Goal: Transaction & Acquisition: Register for event/course

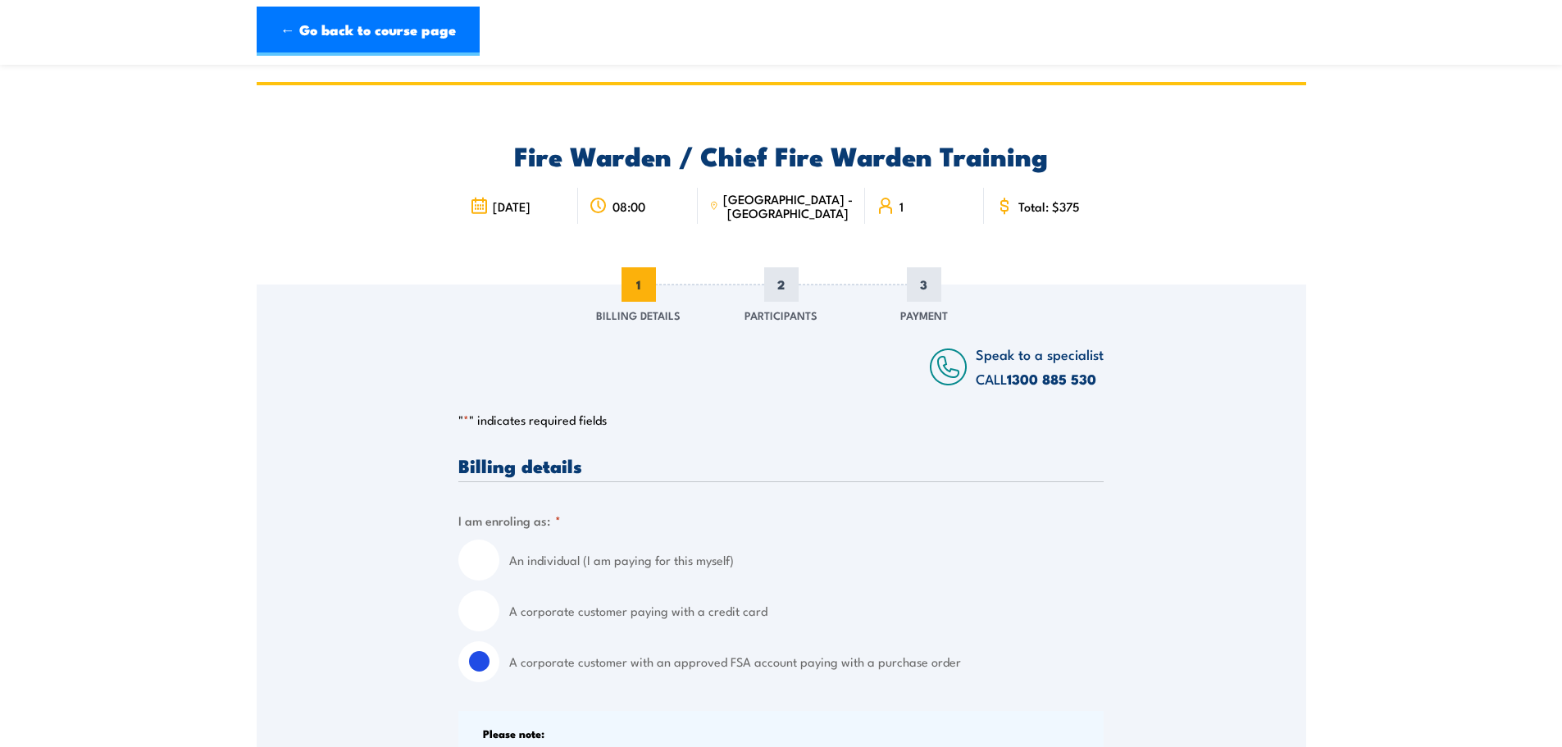
select select "[GEOGRAPHIC_DATA]"
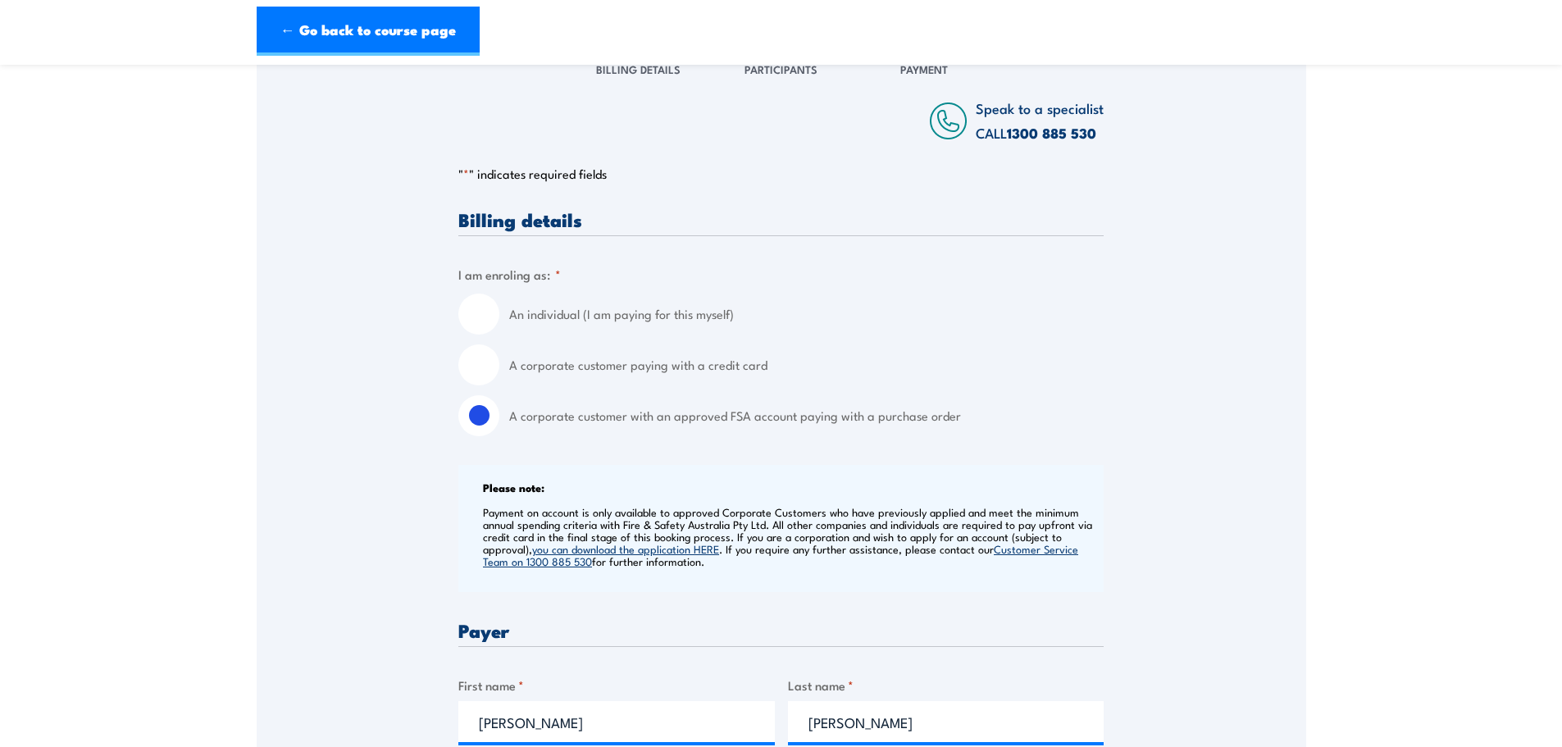
click at [564, 367] on label "A corporate customer paying with a credit card" at bounding box center [806, 364] width 595 height 41
click at [499, 367] on input "A corporate customer paying with a credit card" at bounding box center [478, 364] width 41 height 41
radio input "true"
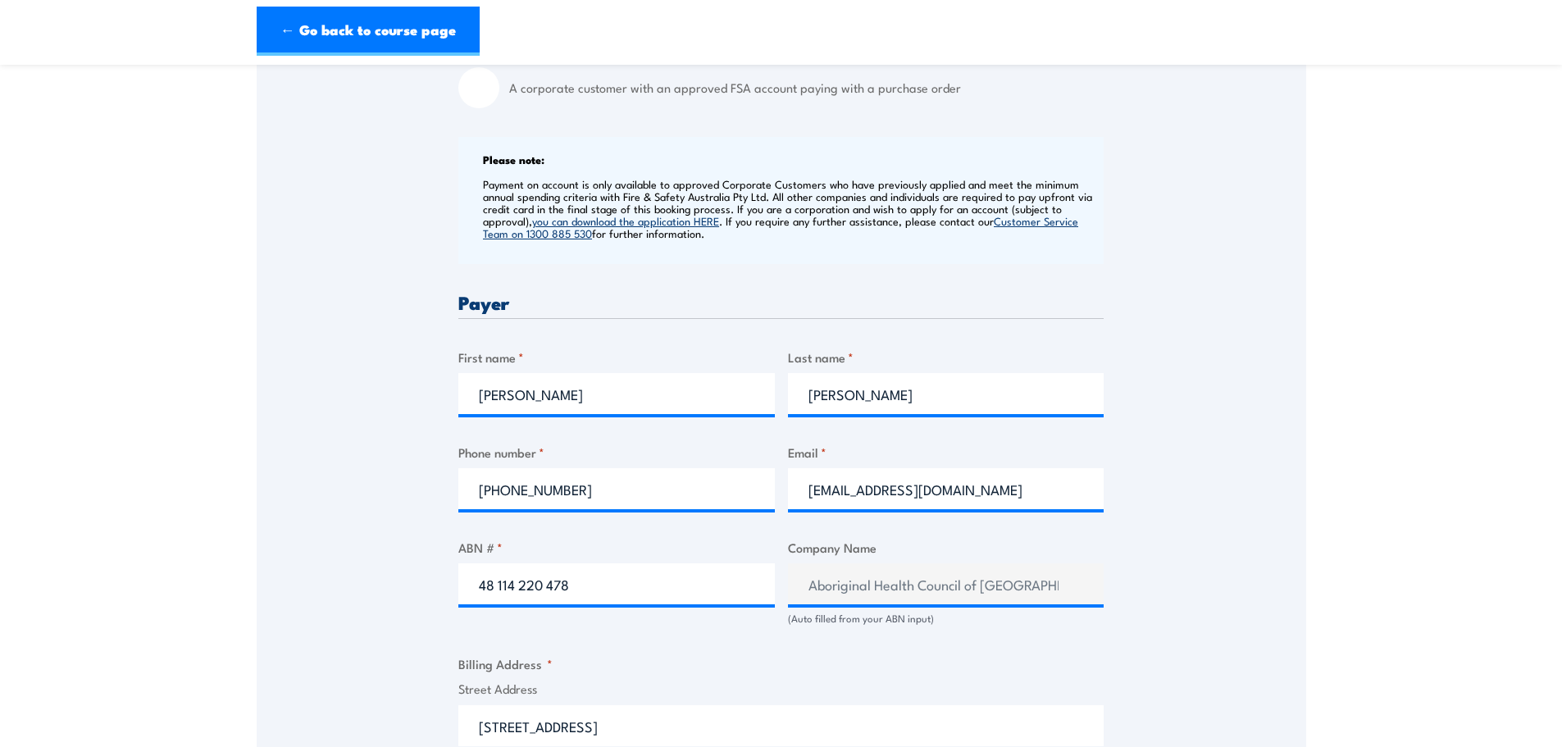
click at [281, 421] on div "Speak to a specialist CALL [PHONE_NUMBER] CALL [PHONE_NUMBER] " * " indicates r…" at bounding box center [782, 600] width 1050 height 1779
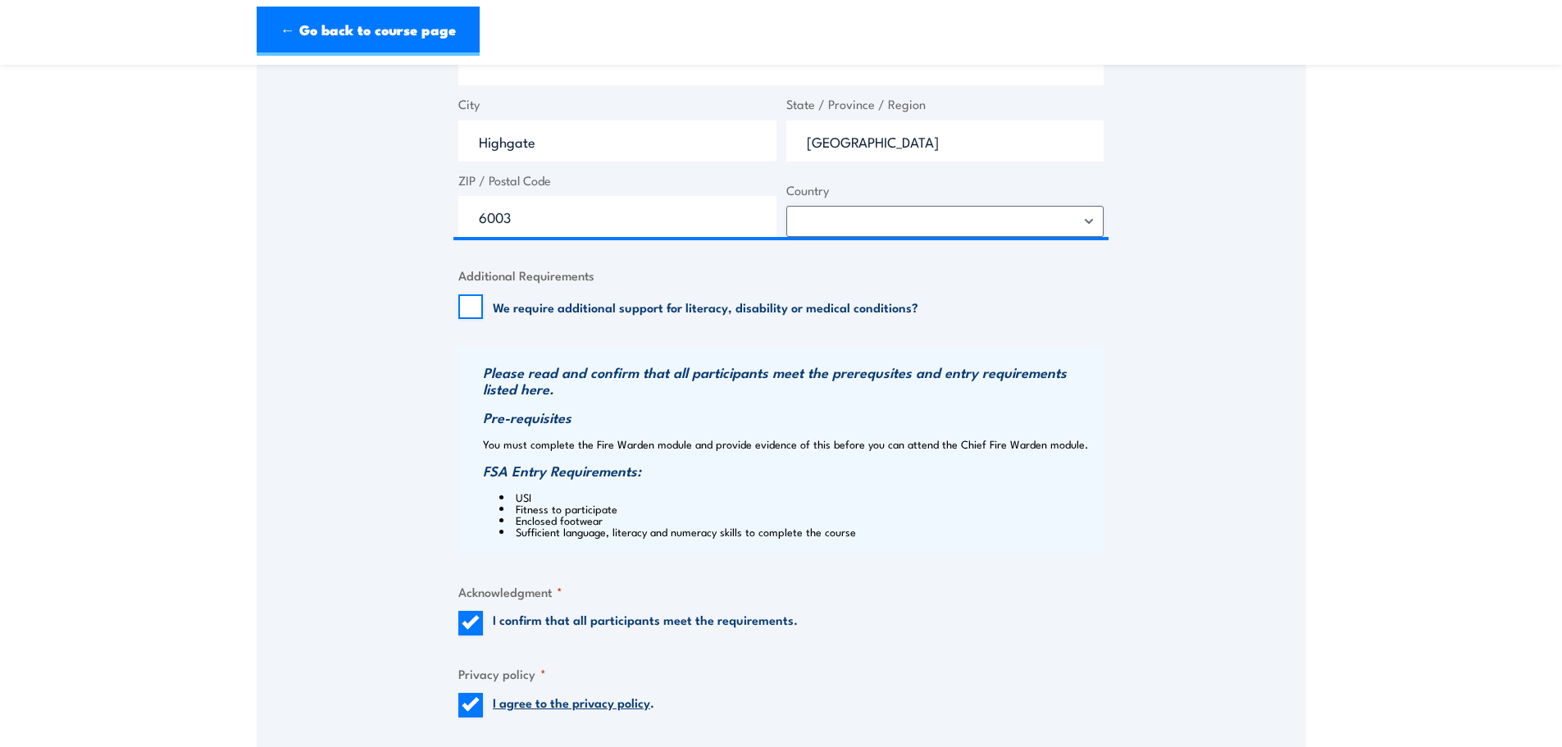
scroll to position [1312, 0]
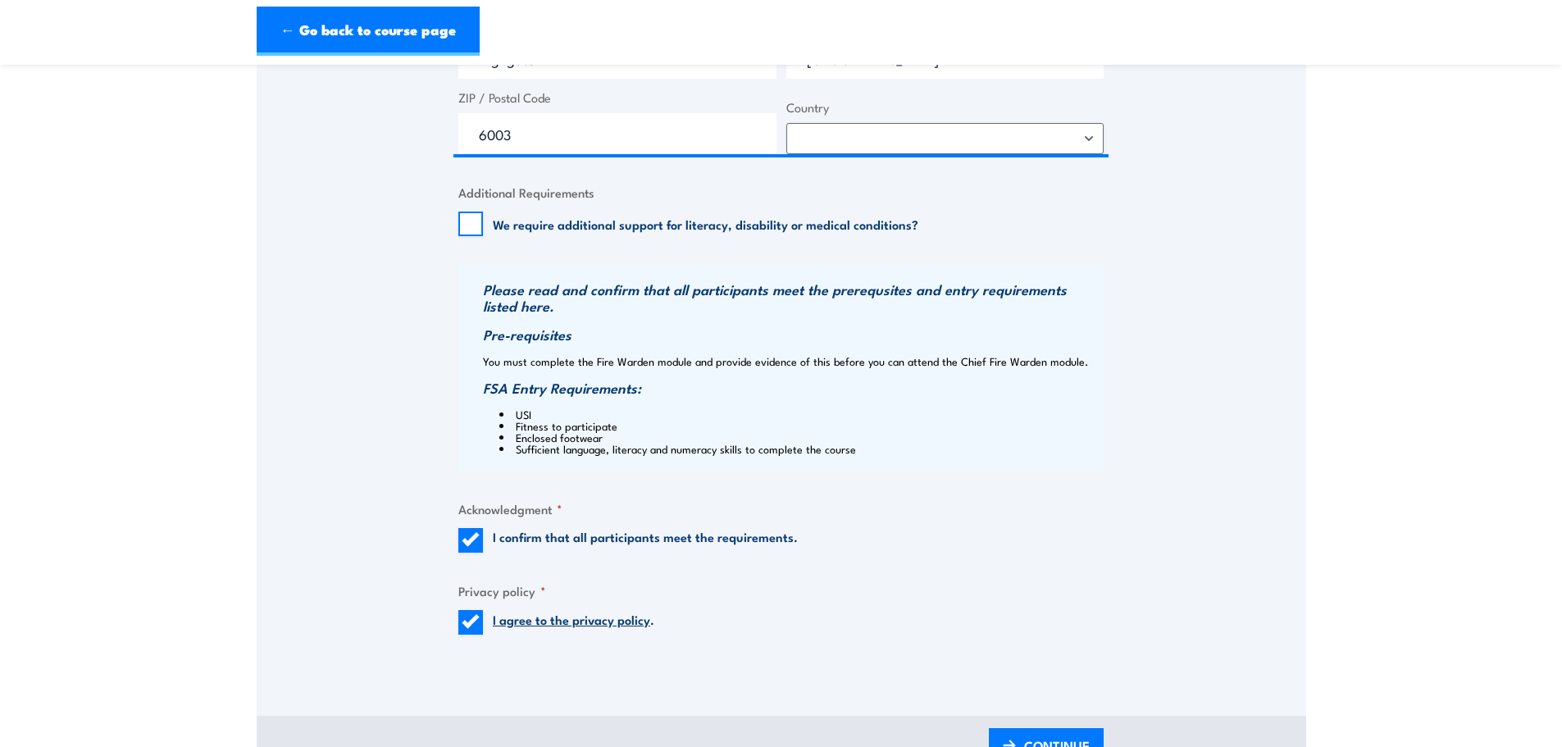
scroll to position [1476, 0]
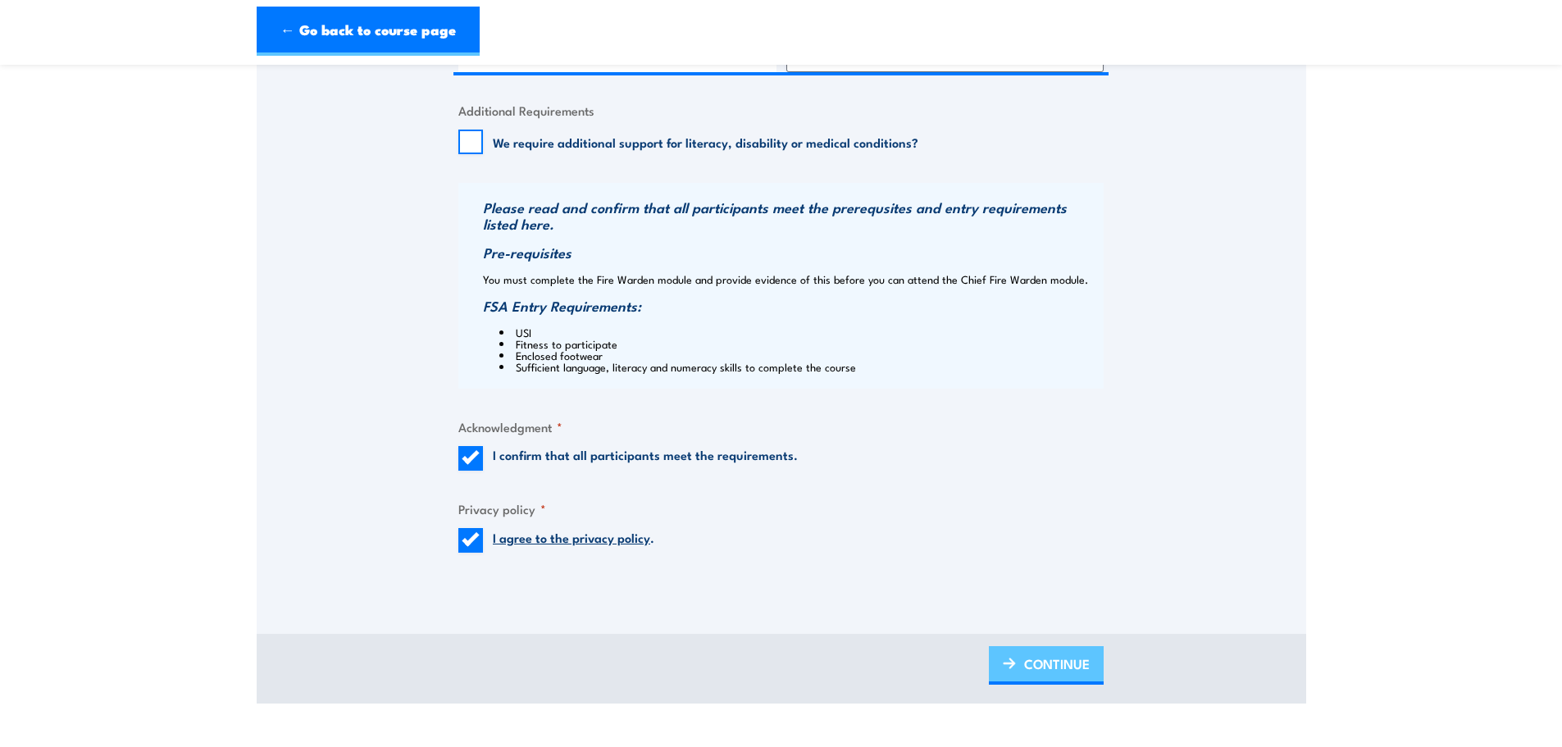
click at [1071, 661] on span "CONTINUE" at bounding box center [1057, 663] width 66 height 43
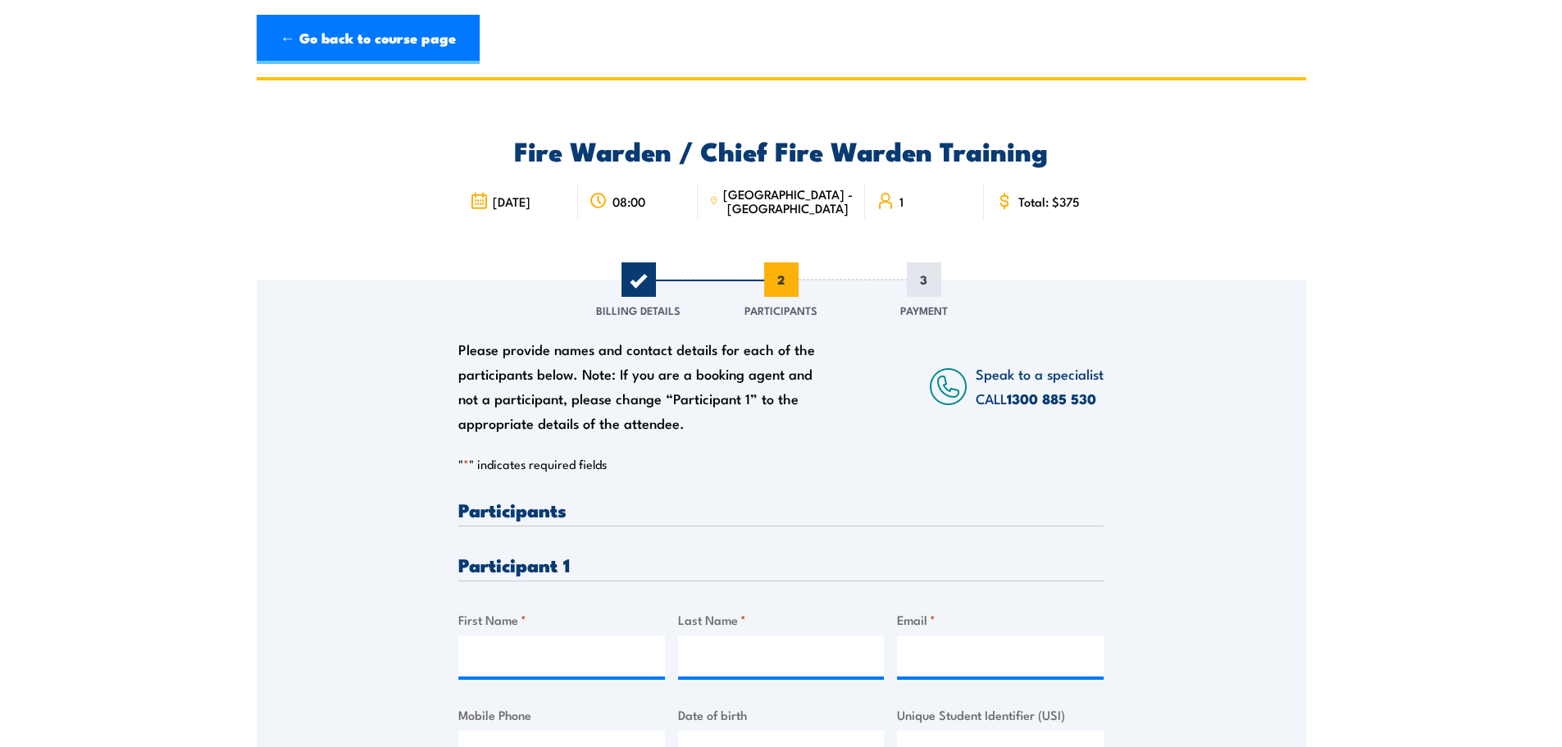
scroll to position [0, 0]
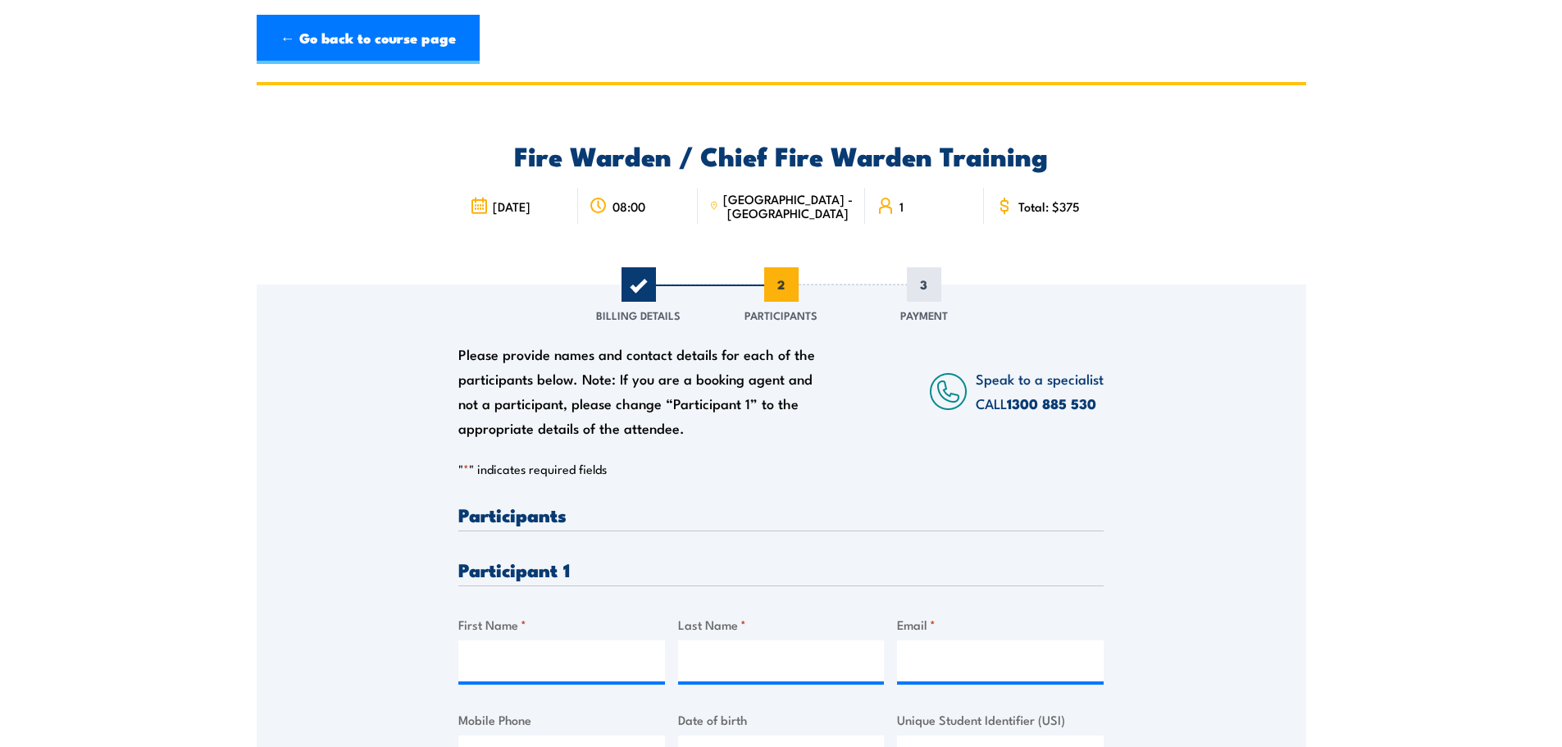
click at [305, 468] on div "Please provide names and contact details for each of the participants below. No…" at bounding box center [782, 548] width 1050 height 527
click at [1339, 468] on section "Fire Warden / Chief Fire Warden Training 08:00 1 "" at bounding box center [781, 504] width 1562 height 845
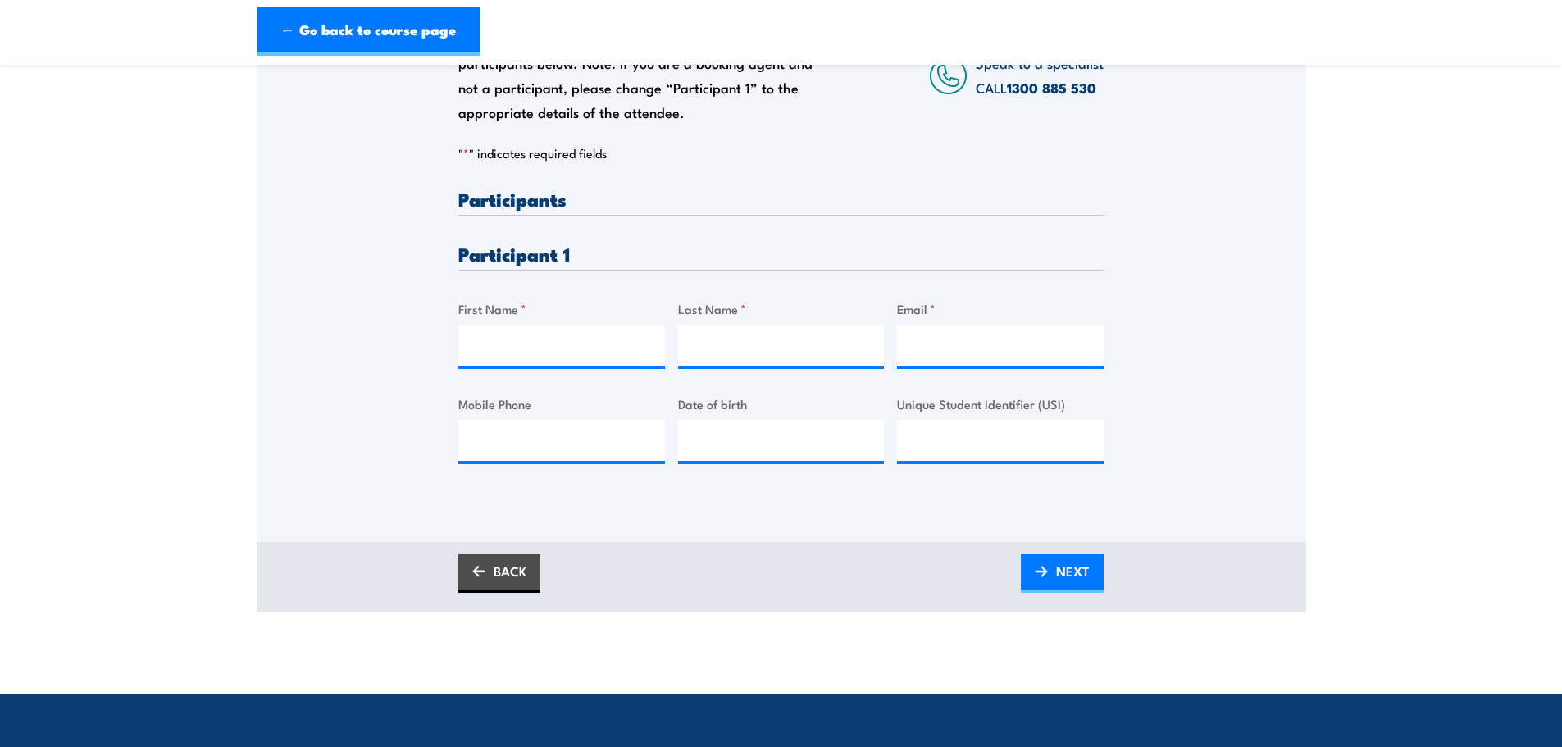
scroll to position [328, 0]
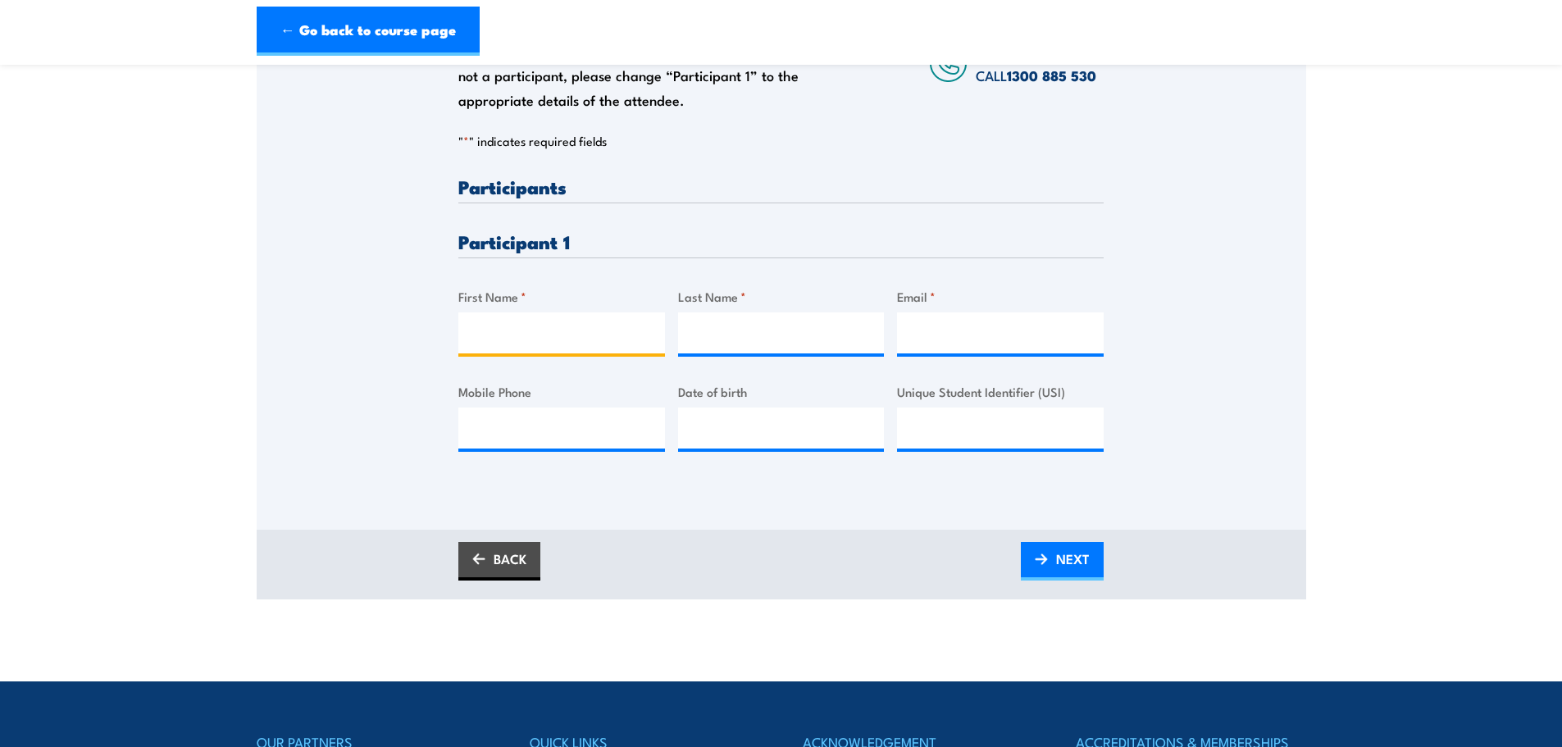
click at [545, 337] on input "First Name *" at bounding box center [561, 332] width 207 height 41
type input "[PERSON_NAME]"
type input "Peagno"
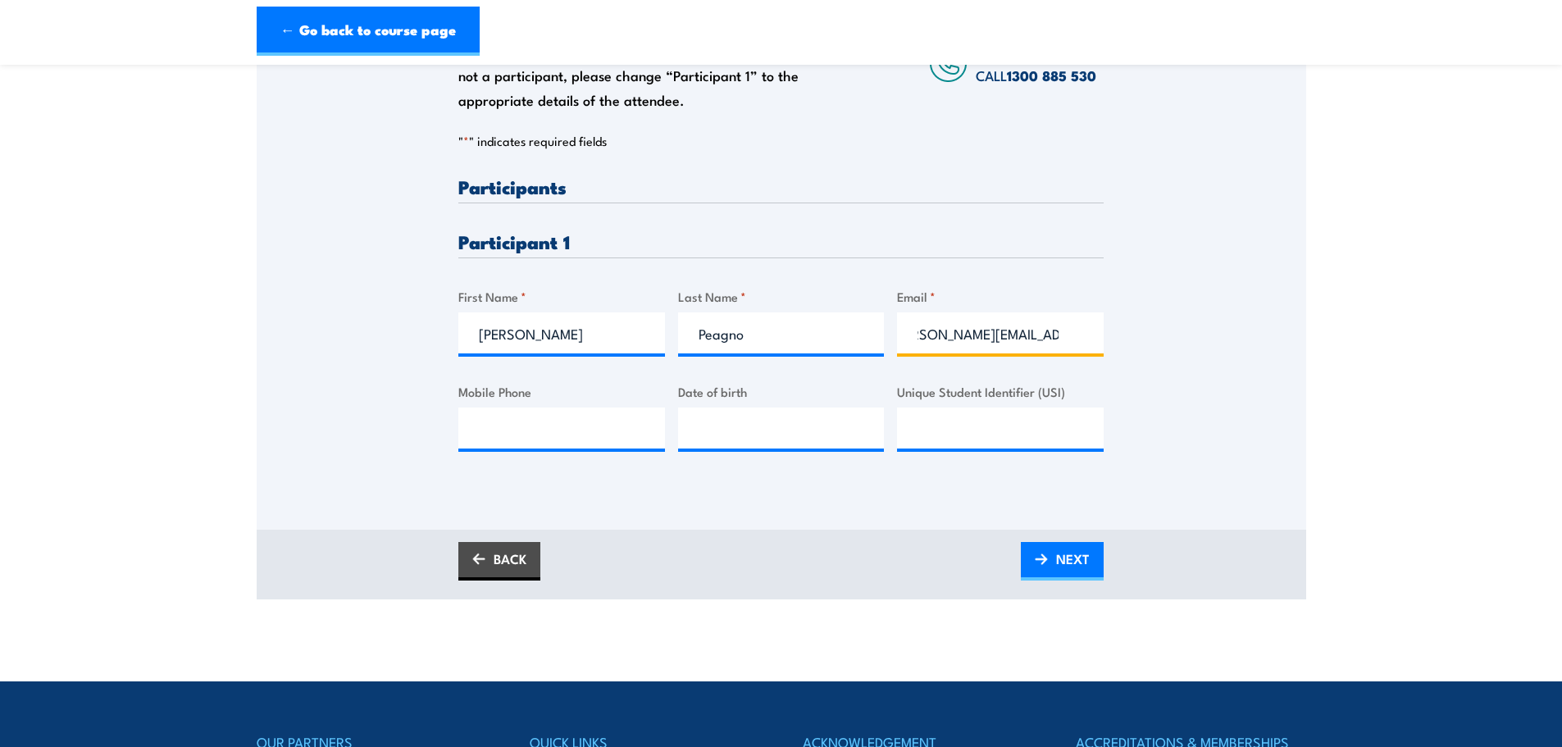
scroll to position [0, 34]
type input "[PERSON_NAME][EMAIL_ADDRESS][DOMAIN_NAME]"
click at [549, 452] on div "Please provide names and contact details for each of the participants below. No…" at bounding box center [780, 327] width 645 height 300
click at [547, 452] on div "Please provide names and contact details for each of the participants below. No…" at bounding box center [780, 327] width 645 height 300
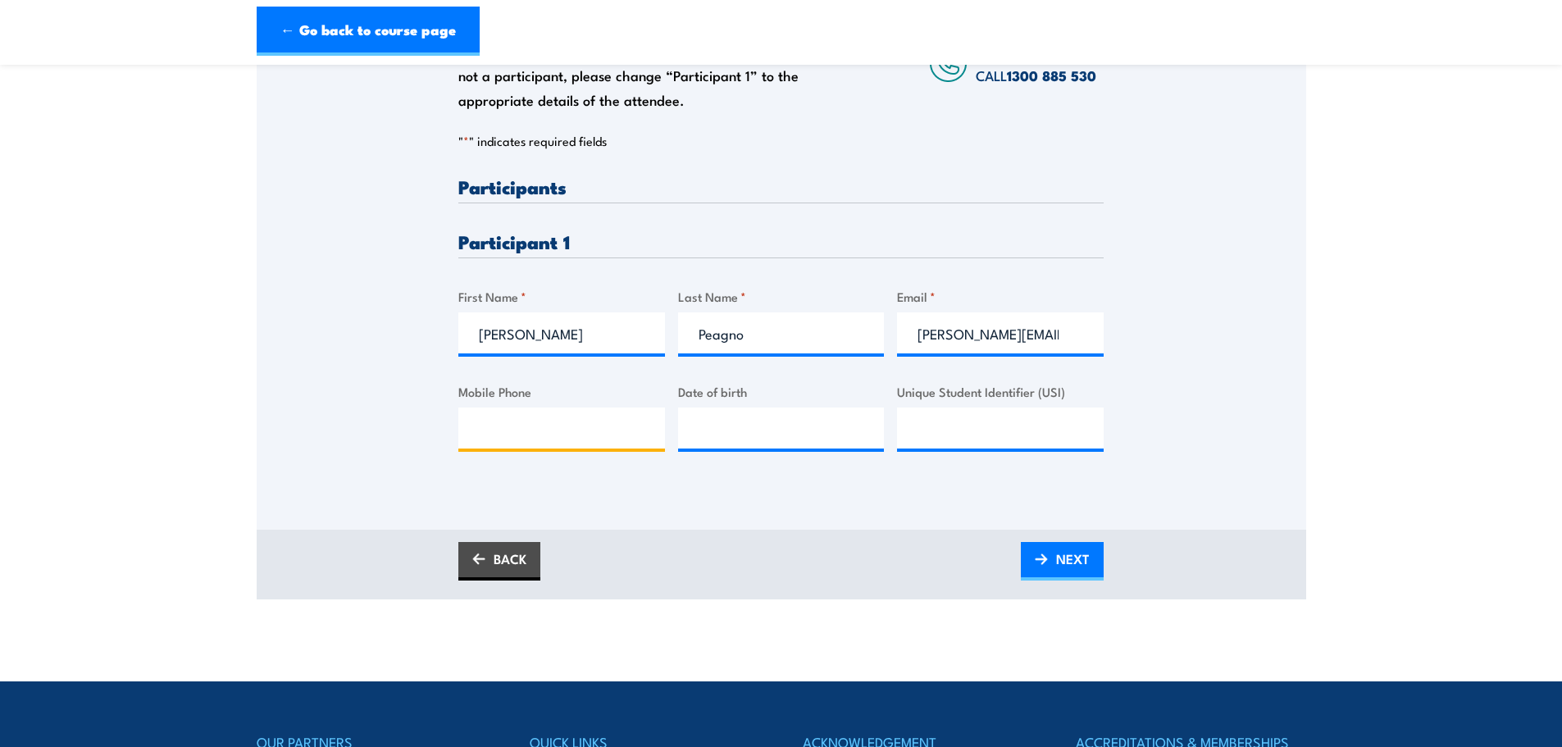
click at [543, 427] on input "Mobile Phone" at bounding box center [561, 428] width 207 height 41
type input "0416 926 690"
click at [266, 434] on div "Please provide names and contact details for each of the participants below. No…" at bounding box center [782, 220] width 1050 height 527
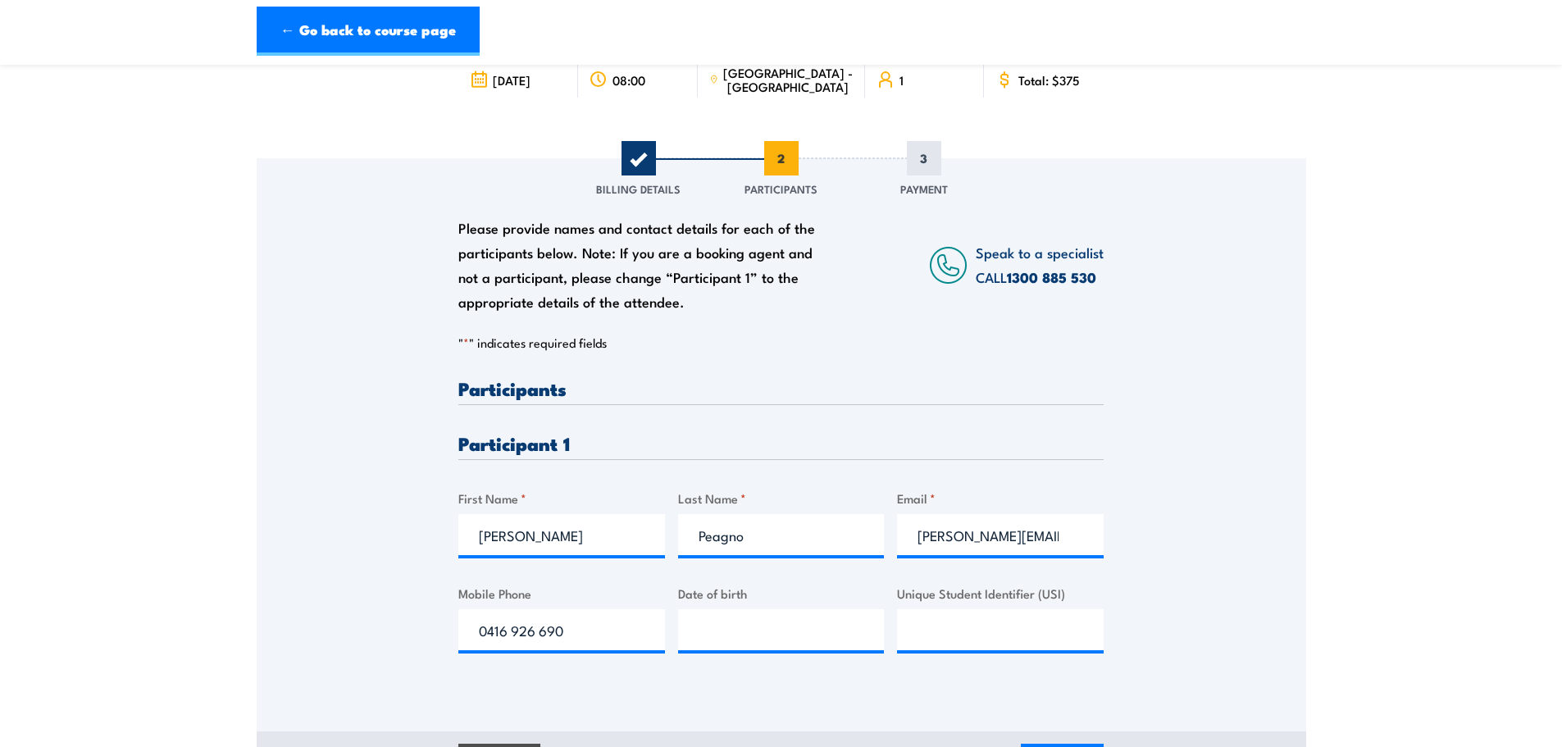
scroll to position [164, 0]
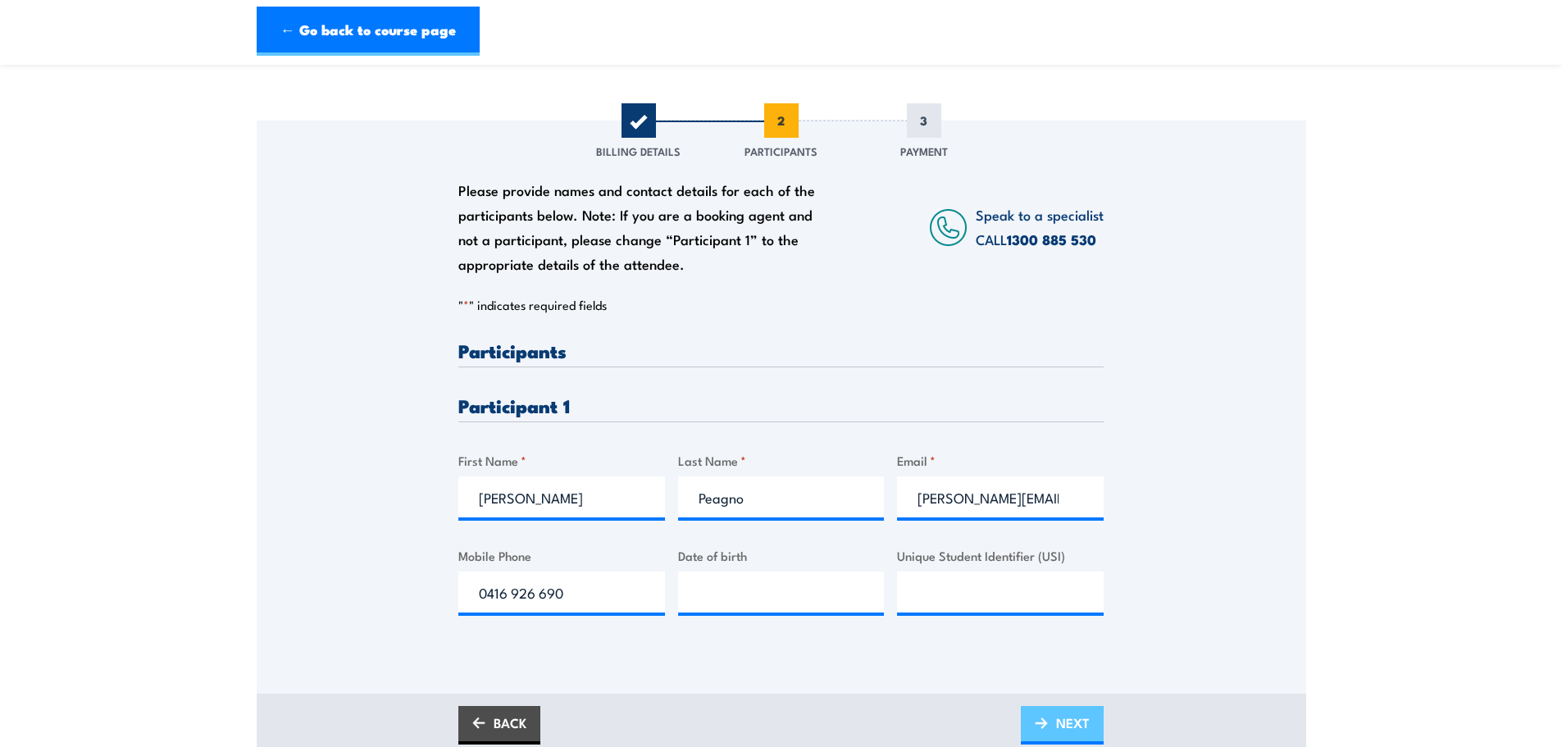
click at [1055, 714] on link "NEXT" at bounding box center [1062, 725] width 83 height 39
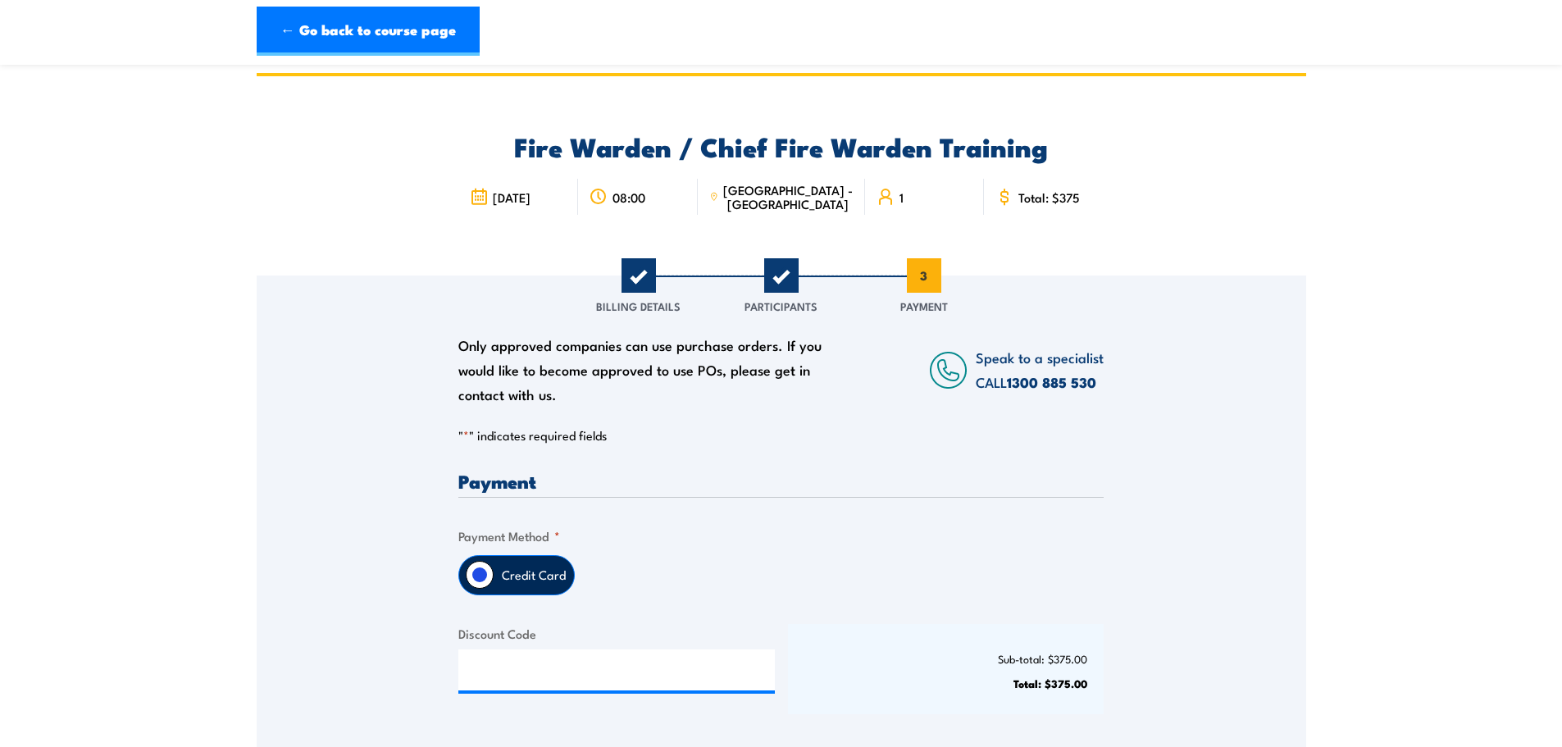
scroll to position [0, 0]
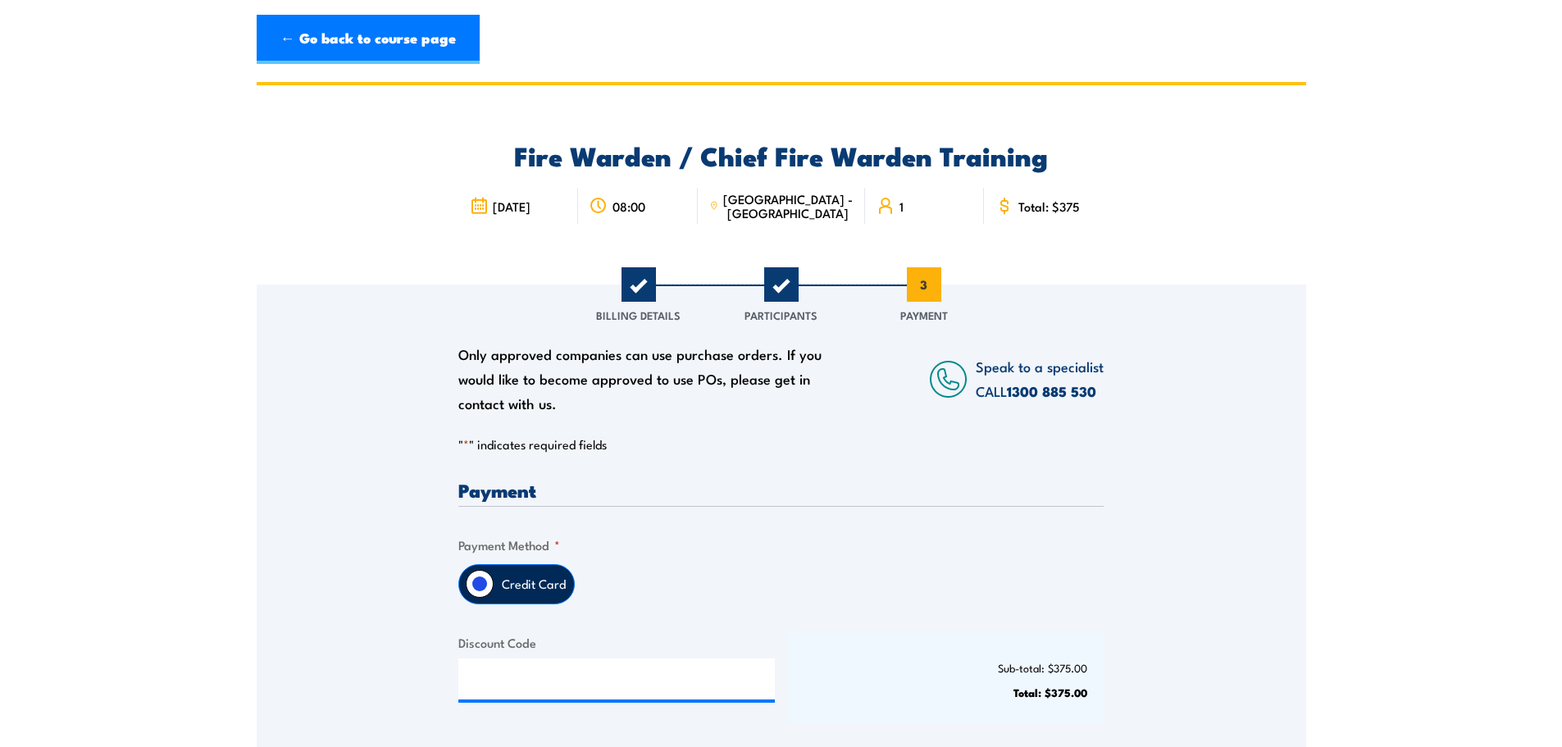
click at [1325, 443] on section "Fire Warden / Chief Fire Warden Training 08:00 1 "" at bounding box center [781, 478] width 1562 height 792
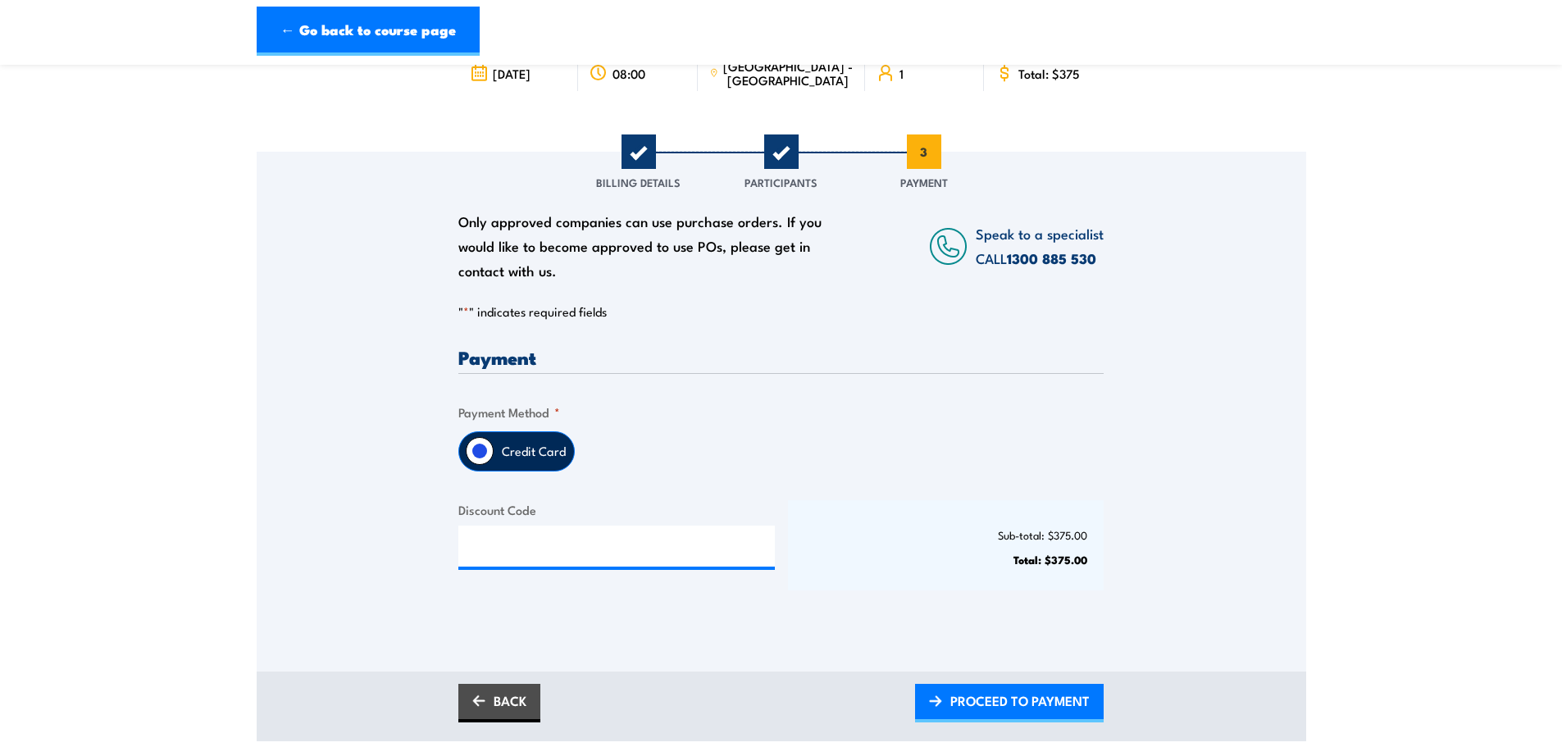
scroll to position [164, 0]
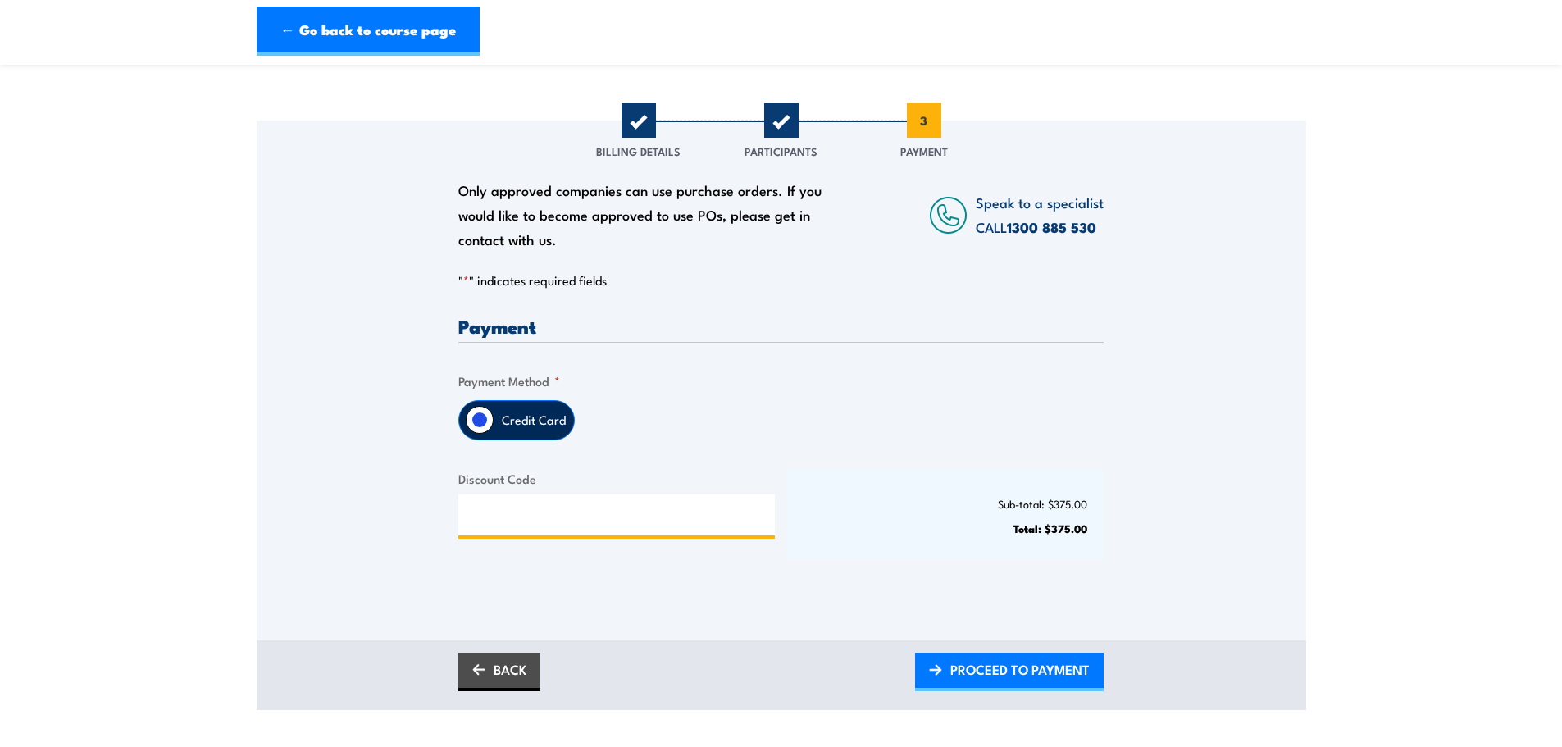
click at [533, 518] on input "Discount Code" at bounding box center [616, 514] width 317 height 41
click at [519, 413] on label "Credit Card" at bounding box center [534, 420] width 80 height 39
click at [494, 413] on input "Credit Card" at bounding box center [480, 420] width 28 height 28
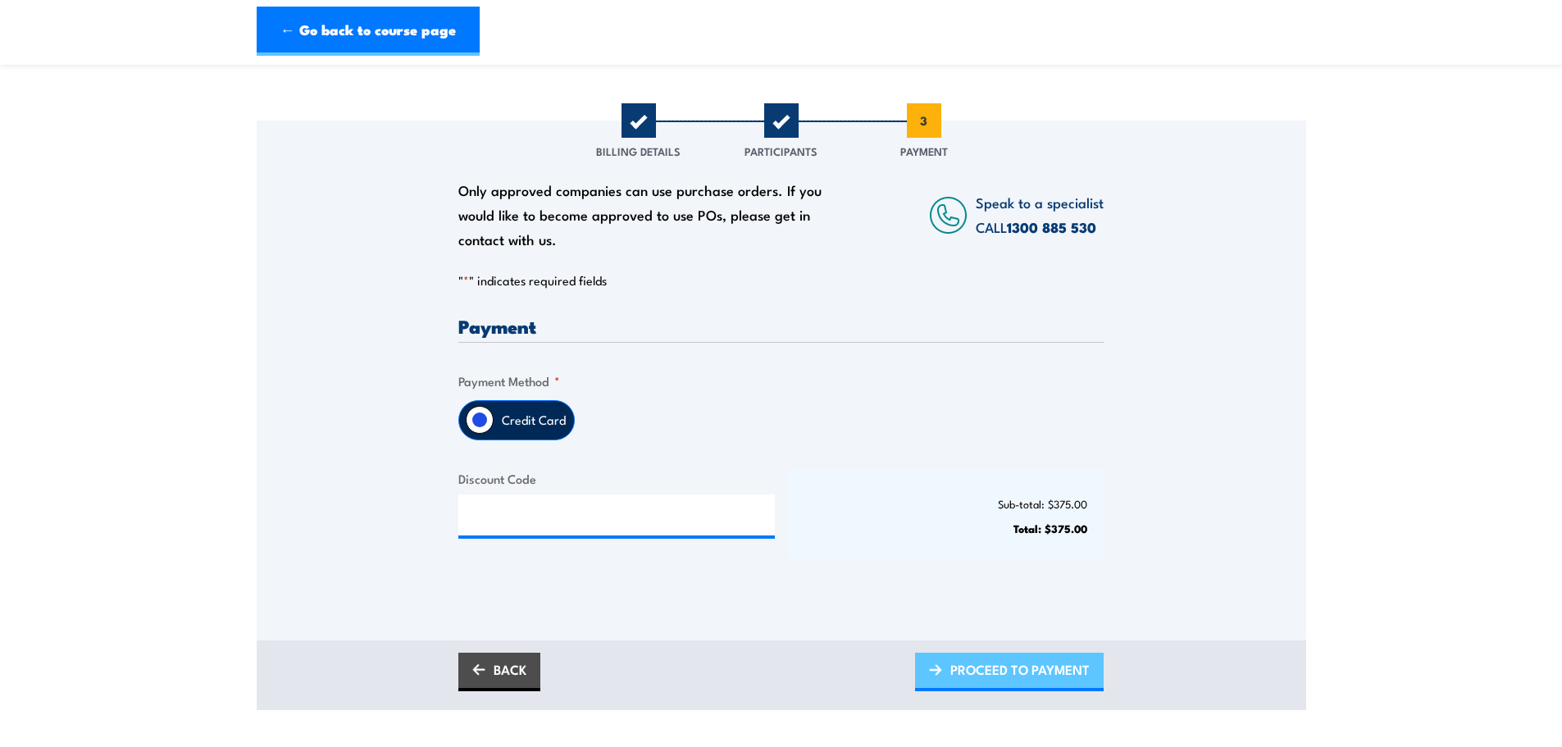
click at [1054, 674] on span "PROCEED TO PAYMENT" at bounding box center [1019, 669] width 139 height 43
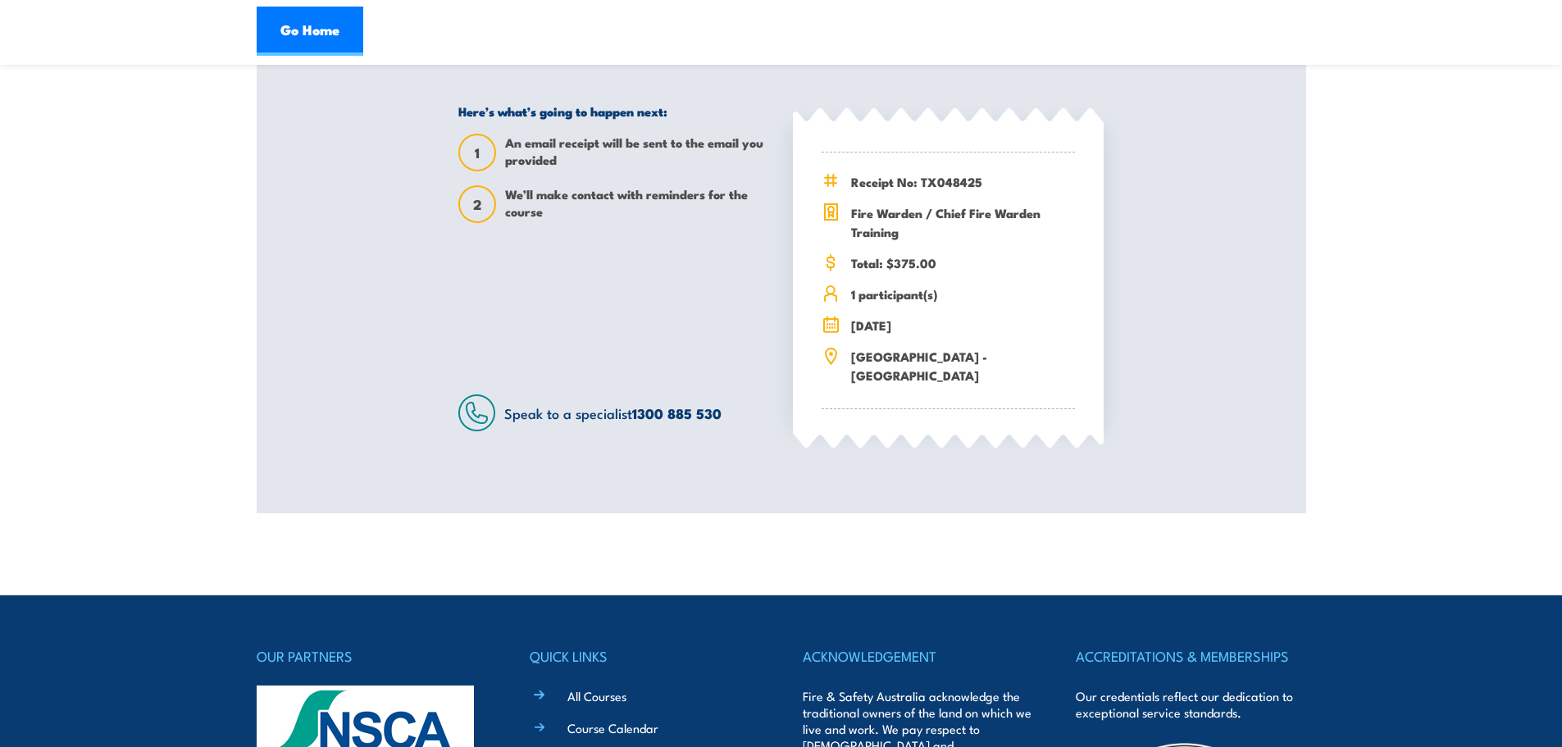
scroll to position [574, 0]
